Goal: Check status: Check status

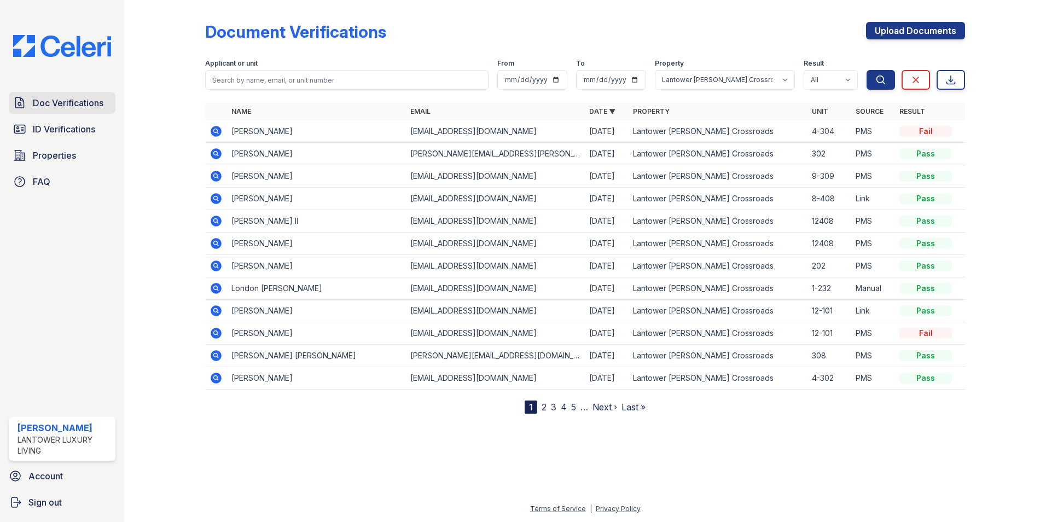
click at [86, 107] on span "Doc Verifications" at bounding box center [68, 102] width 71 height 13
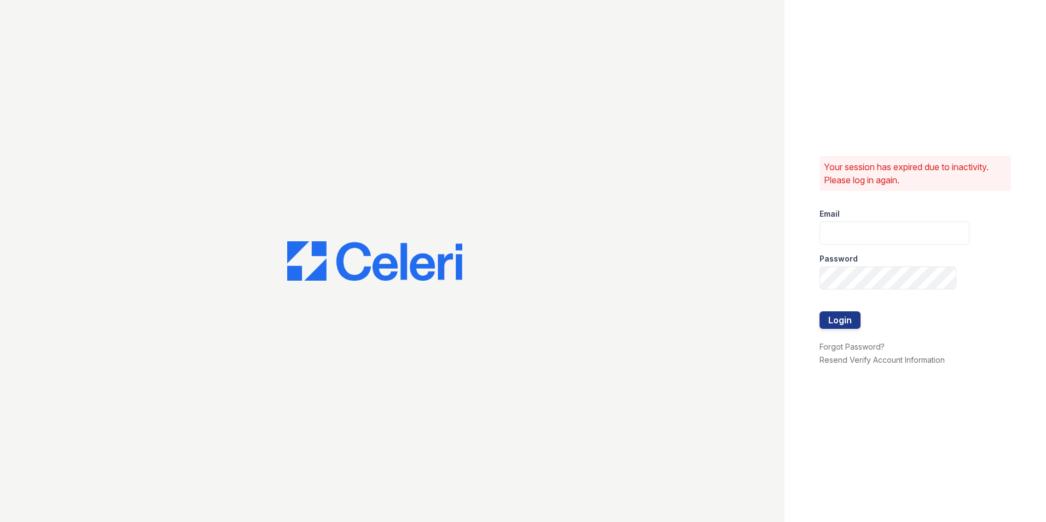
type input "[EMAIL_ADDRESS][DOMAIN_NAME]"
click at [838, 319] on button "Login" at bounding box center [839, 319] width 41 height 17
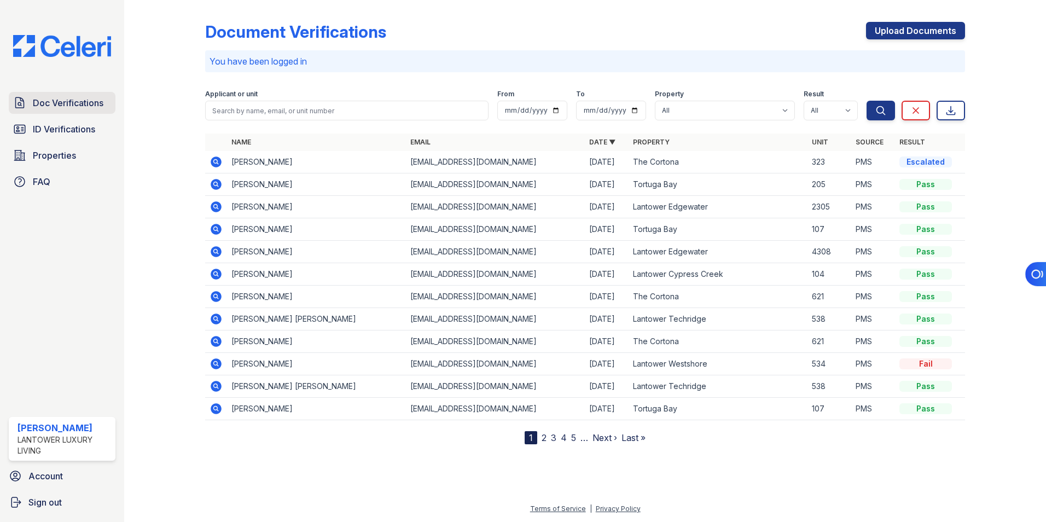
click at [84, 106] on span "Doc Verifications" at bounding box center [68, 102] width 71 height 13
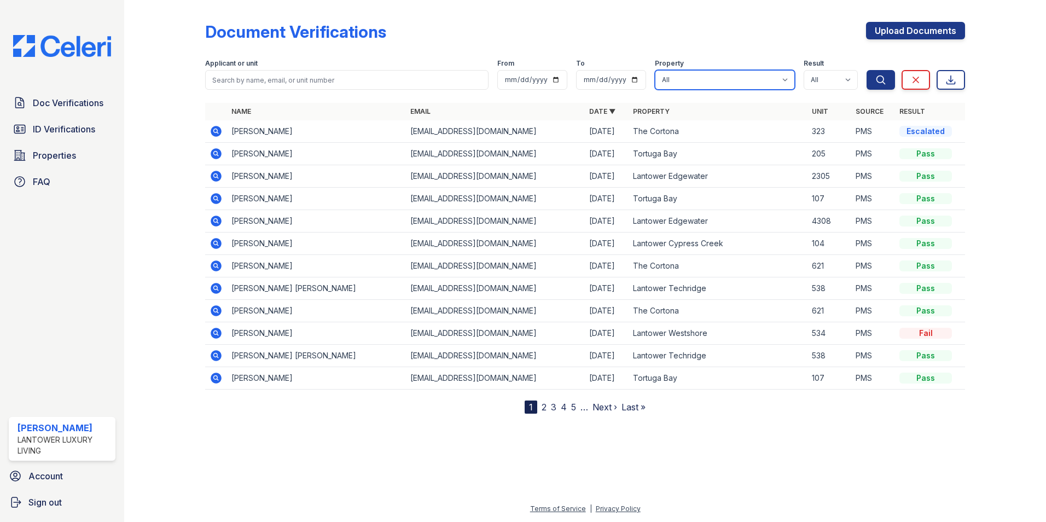
click at [702, 79] on select "All Lantower Ambrosio Lantower Asturia Lantower Brandon Crossroads Lantower Bul…" at bounding box center [725, 80] width 140 height 20
select select "4618"
click at [655, 70] on select "All Lantower Ambrosio Lantower Asturia Lantower Brandon Crossroads Lantower Bul…" at bounding box center [725, 80] width 140 height 20
click at [886, 81] on icon "submit" at bounding box center [880, 79] width 11 height 11
